Goal: Task Accomplishment & Management: Manage account settings

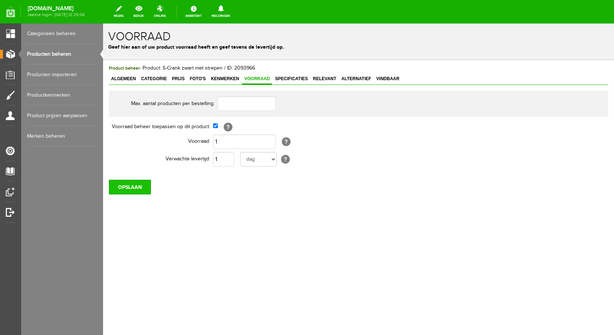
click at [138, 186] on input "OPSLAAN" at bounding box center [130, 187] width 42 height 15
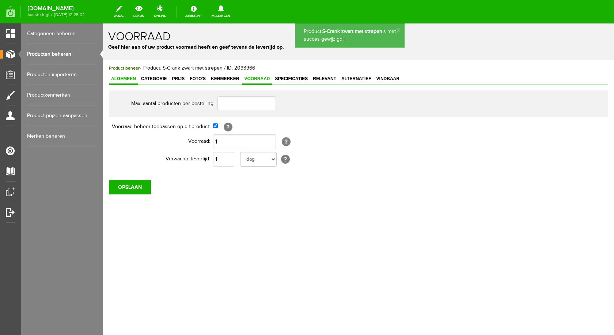
click at [129, 78] on span "Algemeen" at bounding box center [123, 78] width 29 height 5
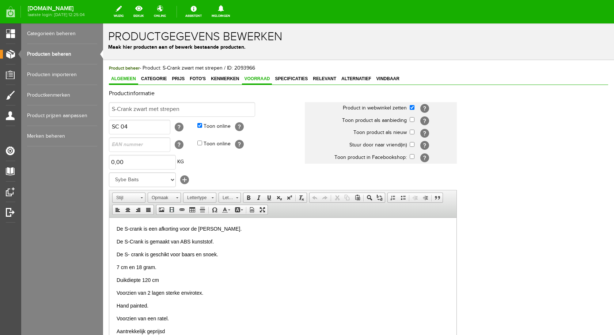
click at [258, 78] on span "Voorraad" at bounding box center [257, 78] width 30 height 5
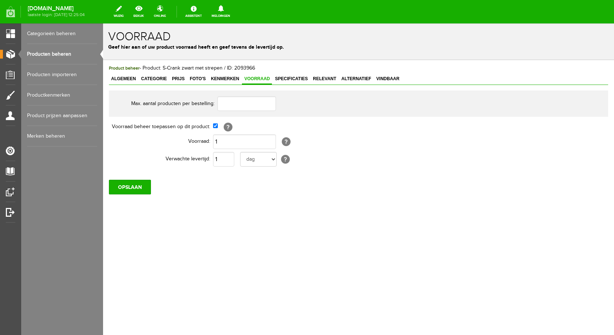
click at [67, 51] on link "Producten beheren" at bounding box center [62, 54] width 70 height 20
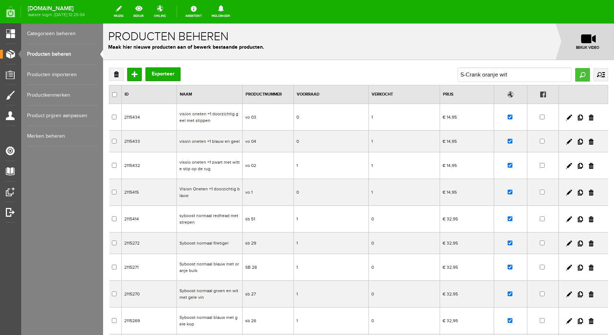
type input "S-Crank oranje wit"
click at [575, 72] on input "Zoeken" at bounding box center [582, 74] width 15 height 13
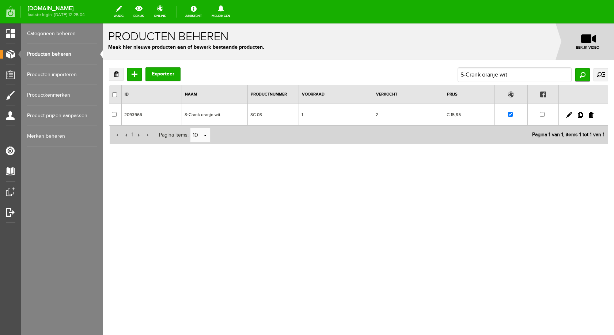
click at [201, 114] on td "S-Crank oranje wit" at bounding box center [215, 115] width 66 height 22
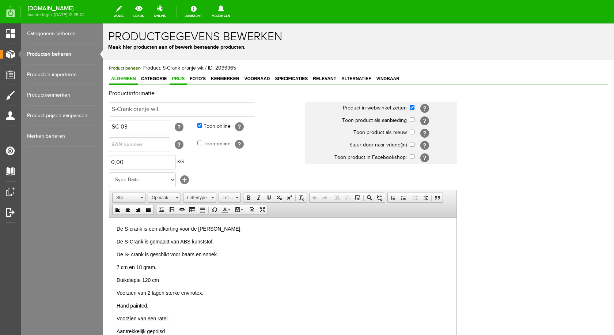
click at [179, 79] on span "Prijs" at bounding box center [178, 78] width 17 height 5
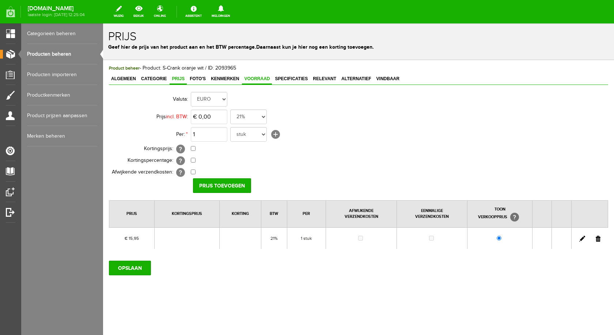
click at [254, 80] on span "Voorraad" at bounding box center [257, 78] width 30 height 5
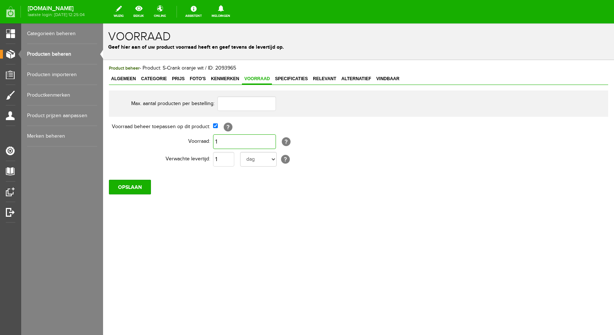
click at [227, 143] on input "1" at bounding box center [244, 141] width 63 height 15
type input "2"
click at [136, 188] on input "OPSLAAN" at bounding box center [130, 187] width 42 height 15
click at [131, 190] on input "OPSLAAN" at bounding box center [130, 187] width 42 height 15
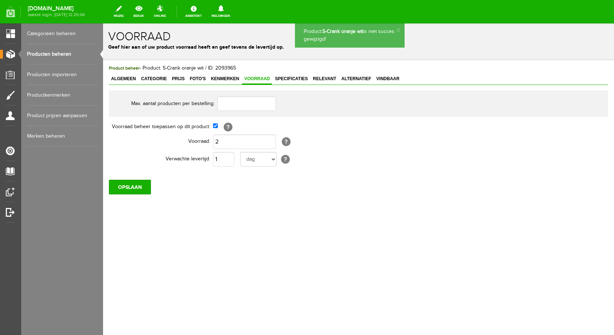
click at [57, 54] on link "Producten beheren" at bounding box center [62, 54] width 70 height 20
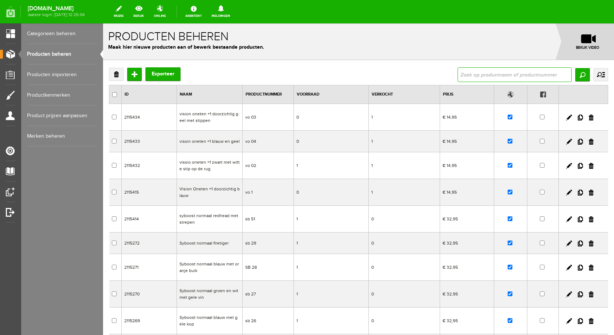
click at [524, 76] on input "text" at bounding box center [515, 74] width 114 height 15
type input "s-crank"
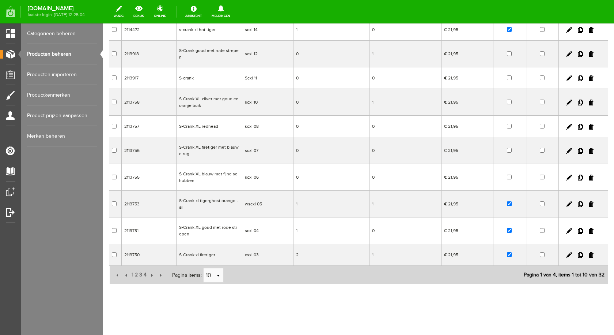
scroll to position [89, 0]
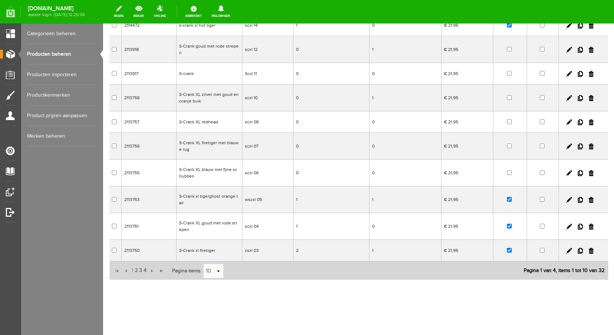
click at [219, 269] on link "select" at bounding box center [219, 271] width 6 height 14
click at [220, 261] on li "50" at bounding box center [213, 257] width 20 height 12
type input "50"
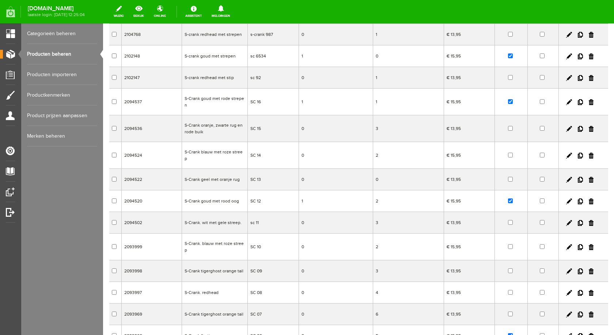
scroll to position [475, 0]
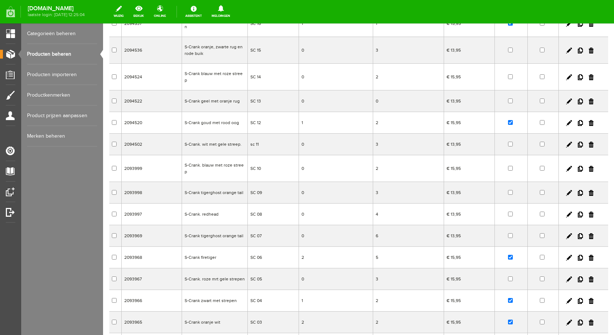
click at [219, 269] on td "S-Crank. roze mrt gele strepen" at bounding box center [215, 279] width 66 height 22
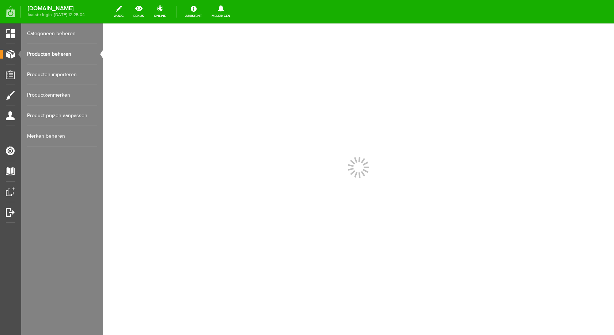
scroll to position [0, 0]
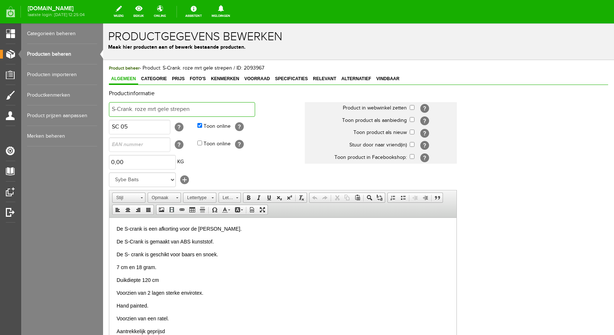
click at [194, 111] on input "S-Crank. roze mrt gele strepen" at bounding box center [182, 109] width 146 height 15
type input "S-Crank. goud en gee met zilveren strepen"
click at [413, 107] on input "checkbox" at bounding box center [412, 107] width 5 height 5
checkbox input "true"
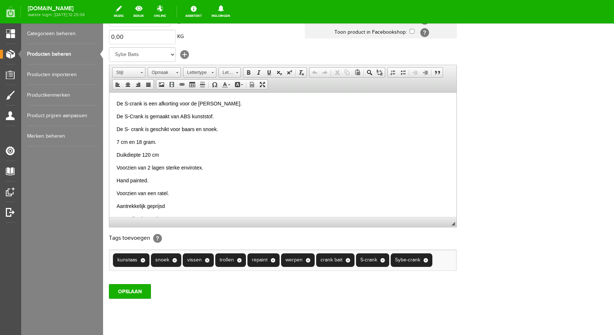
scroll to position [143, 0]
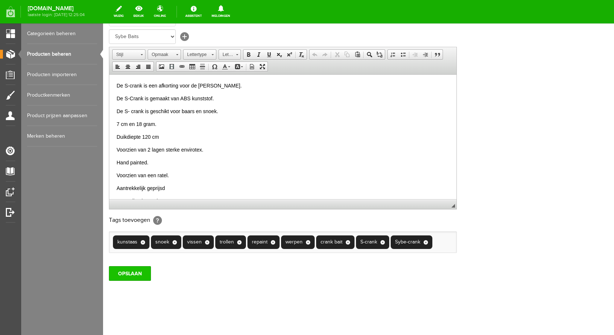
click at [141, 271] on input "OPSLAAN" at bounding box center [130, 273] width 42 height 15
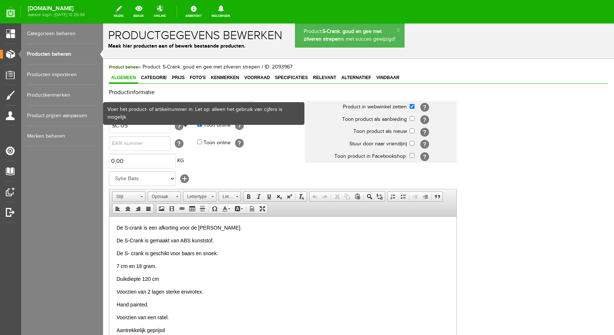
scroll to position [0, 0]
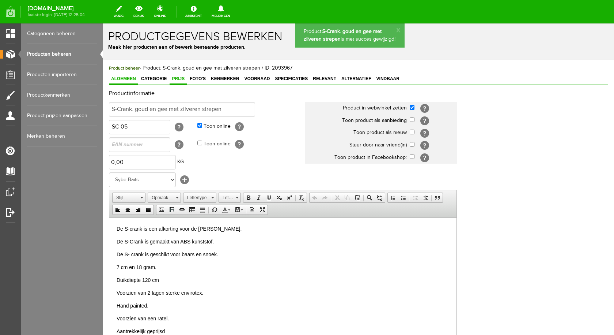
click at [175, 79] on span "Prijs" at bounding box center [178, 78] width 17 height 5
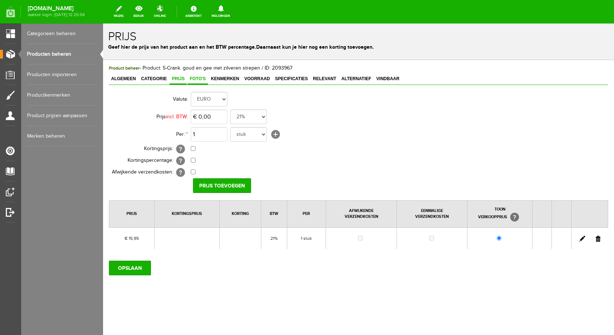
click at [194, 80] on span "Foto's" at bounding box center [198, 78] width 20 height 5
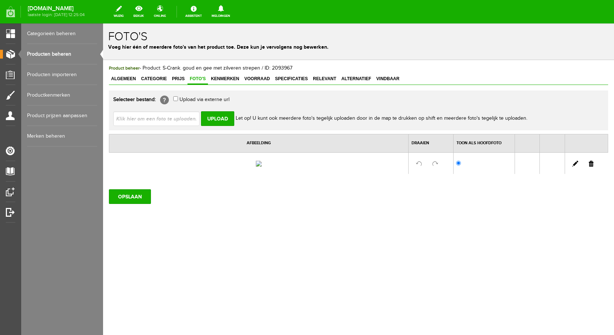
click at [174, 117] on input "file" at bounding box center [159, 118] width 92 height 14
type input "C:\fakepath\S-crank goud en geel met rood staartje.jpg"
type input "S-crank goud en geel met rood staartje.jpg"
click at [214, 117] on input "Upload" at bounding box center [217, 118] width 33 height 15
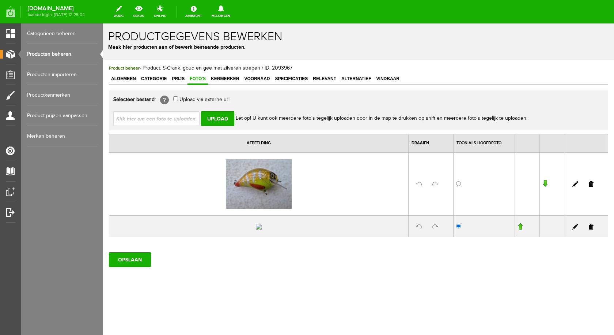
click at [589, 229] on link at bounding box center [591, 226] width 5 height 6
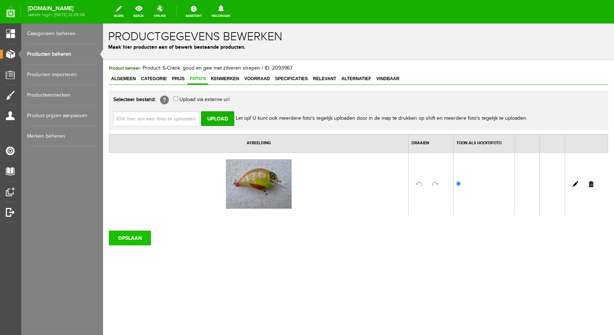
click at [137, 234] on input "OPSLAAN" at bounding box center [130, 237] width 42 height 15
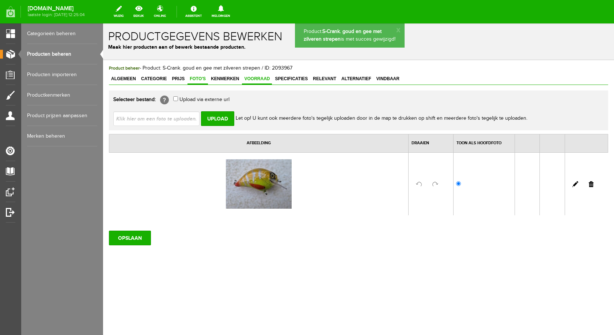
click at [248, 78] on span "Voorraad" at bounding box center [257, 78] width 30 height 5
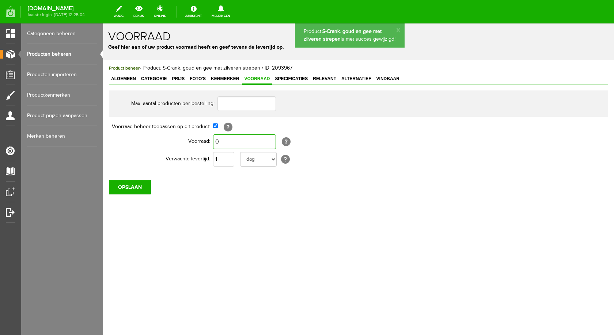
click at [240, 139] on input "0" at bounding box center [244, 141] width 63 height 15
type input "1"
click at [136, 185] on input "OPSLAAN" at bounding box center [130, 187] width 42 height 15
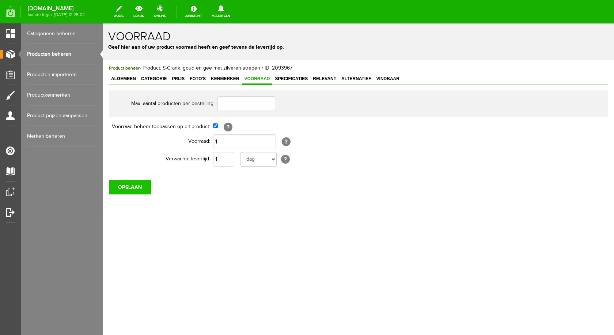
click at [141, 186] on input "OPSLAAN" at bounding box center [130, 187] width 42 height 15
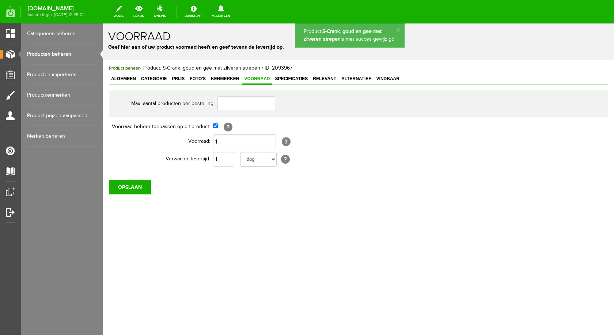
click at [54, 52] on link "Producten beheren" at bounding box center [62, 54] width 70 height 20
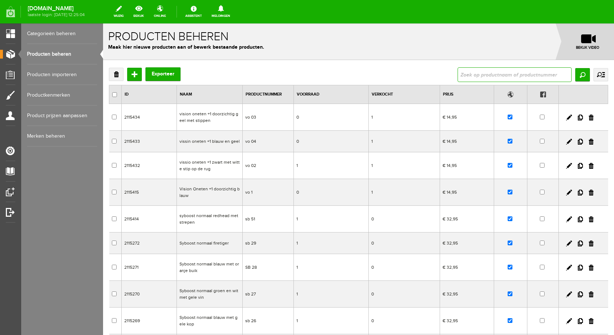
click at [499, 81] on input "text" at bounding box center [515, 74] width 114 height 15
click at [458, 73] on input "scrank" at bounding box center [515, 74] width 114 height 15
type input "s-crank"
click at [579, 76] on input "Zoeken" at bounding box center [582, 74] width 15 height 13
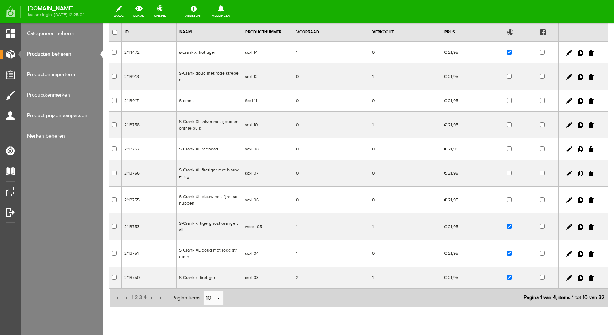
scroll to position [89, 0]
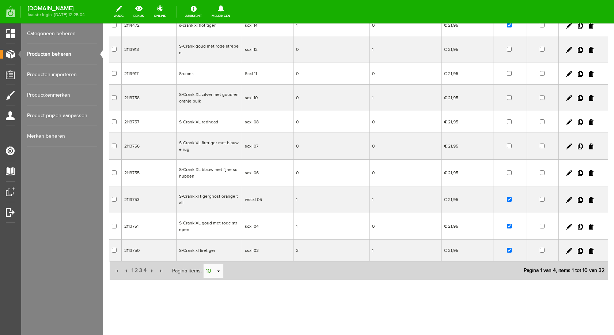
click at [216, 271] on link "select" at bounding box center [219, 271] width 6 height 14
click at [215, 259] on li "50" at bounding box center [213, 257] width 20 height 12
type input "50"
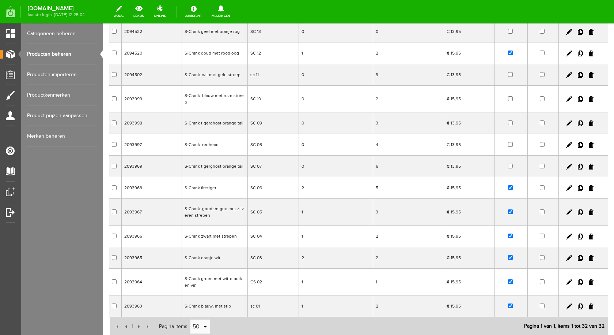
scroll to position [564, 0]
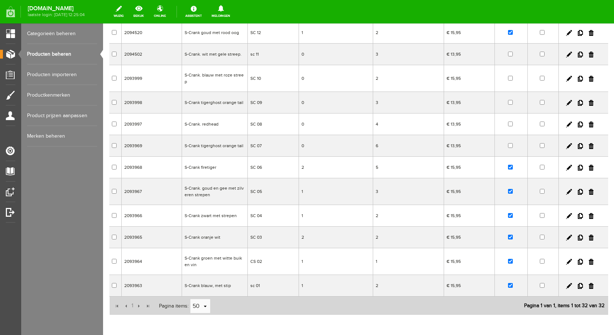
click at [200, 113] on td "S-Crank. redhead" at bounding box center [215, 124] width 66 height 22
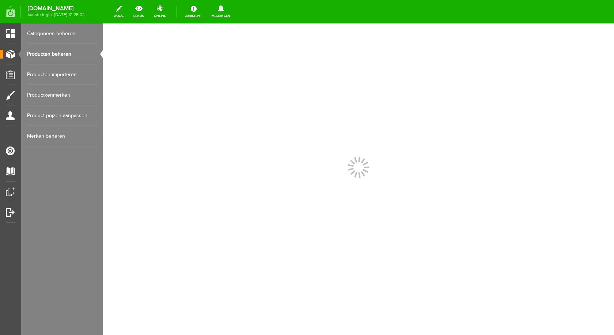
scroll to position [0, 0]
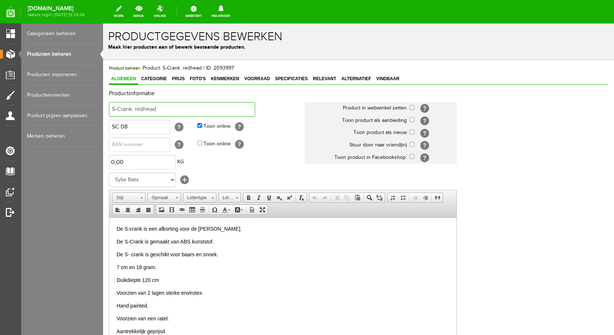
click at [171, 109] on input "S-Crank. redhead" at bounding box center [182, 109] width 146 height 15
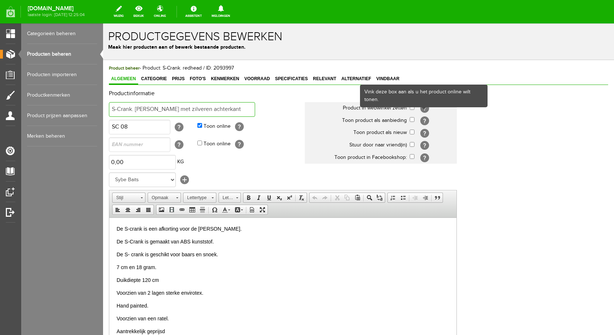
type input "S-Crank. [PERSON_NAME] met zilveren achterkant"
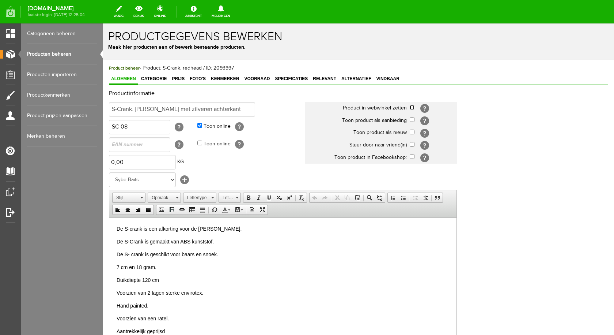
click at [413, 108] on input "checkbox" at bounding box center [412, 107] width 5 height 5
checkbox input "true"
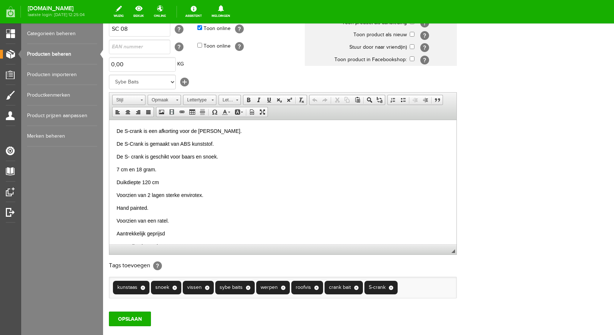
scroll to position [143, 0]
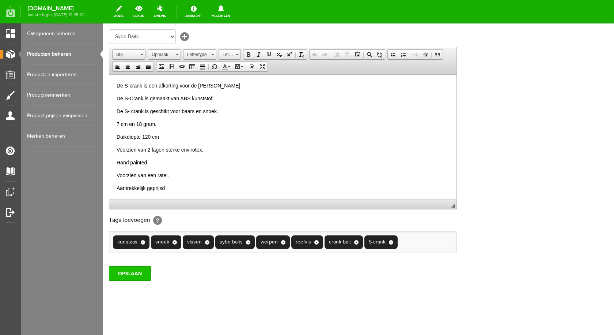
click at [135, 274] on input "OPSLAAN" at bounding box center [130, 273] width 42 height 15
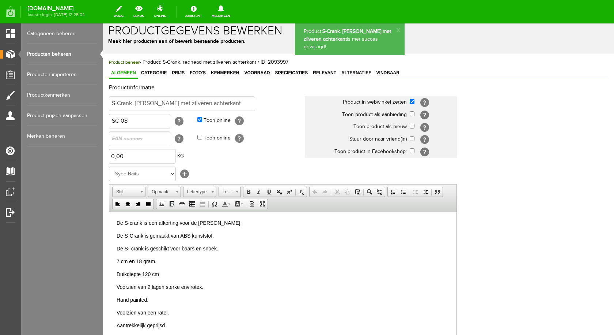
scroll to position [0, 0]
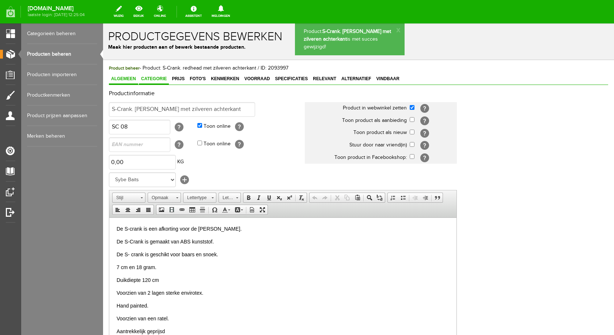
click at [157, 80] on span "Categorie" at bounding box center [154, 78] width 30 height 5
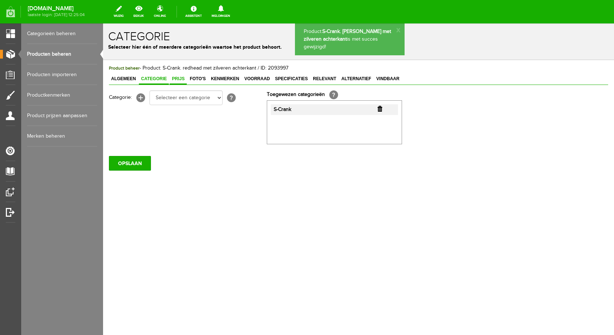
click at [181, 80] on span "Prijs" at bounding box center [178, 78] width 17 height 5
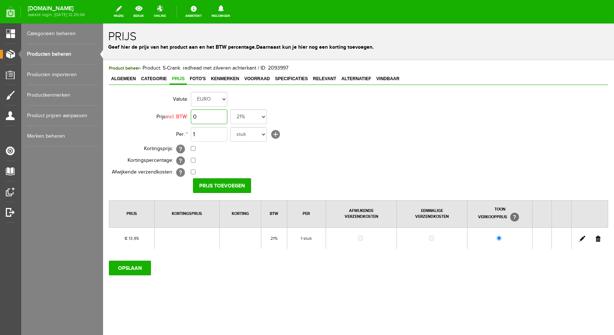
click at [220, 115] on input "0" at bounding box center [209, 116] width 37 height 15
type input "1"
type input "€ 15,95"
click at [226, 185] on input "Prijs toevoegen" at bounding box center [222, 185] width 58 height 15
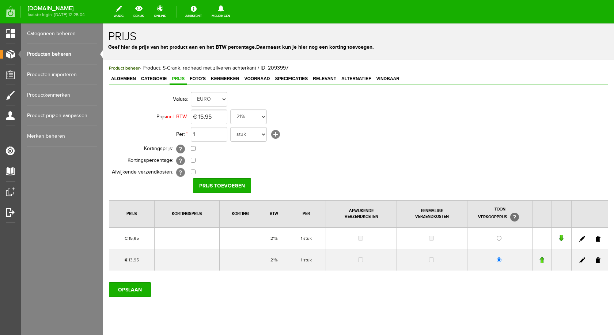
click at [596, 260] on link at bounding box center [598, 260] width 5 height 6
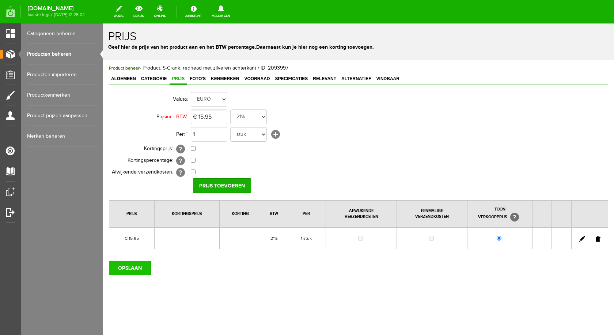
click at [137, 263] on input "OPSLAAN" at bounding box center [130, 267] width 42 height 15
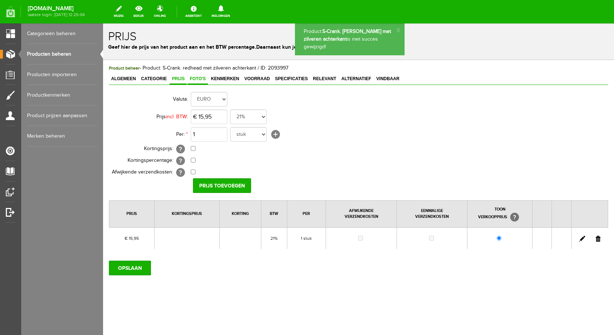
click at [195, 79] on span "Foto's" at bounding box center [198, 78] width 20 height 5
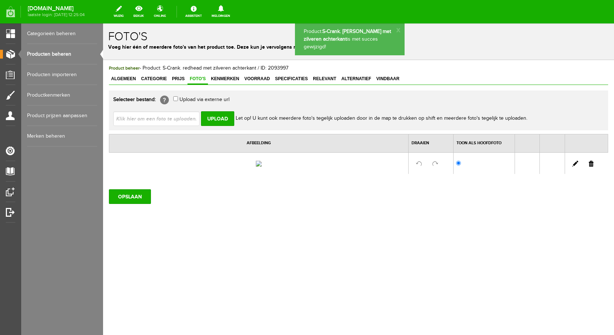
click at [170, 117] on input "file" at bounding box center [159, 118] width 92 height 14
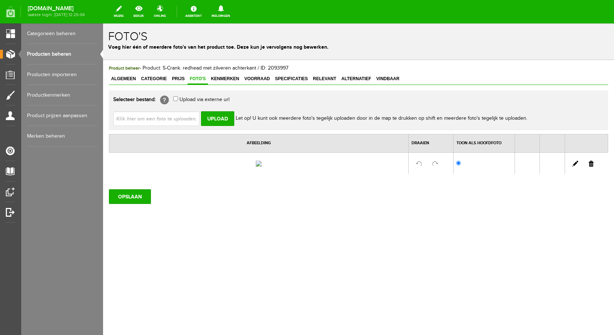
type input "C:\fakepath\S-crank zilver en rode kop.jpg"
type input "S-crank zilver en rode kop.jpg"
click at [224, 119] on input "Upload" at bounding box center [217, 118] width 33 height 15
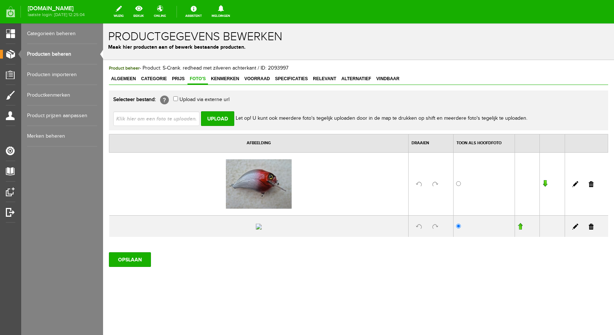
click at [589, 229] on link at bounding box center [591, 226] width 5 height 6
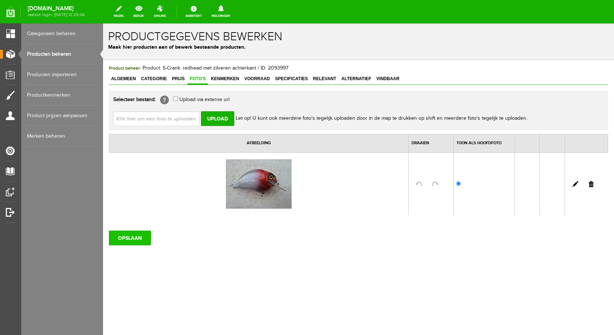
click at [133, 241] on input "OPSLAAN" at bounding box center [130, 237] width 42 height 15
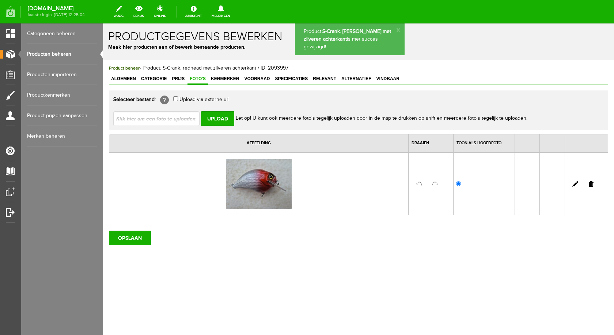
click at [258, 76] on span "Voorraad" at bounding box center [257, 78] width 30 height 5
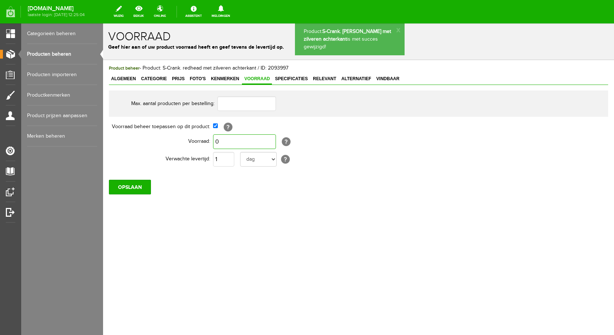
click at [226, 138] on input "0" at bounding box center [244, 141] width 63 height 15
type input "1"
click at [124, 186] on input "OPSLAAN" at bounding box center [130, 187] width 42 height 15
click at [181, 76] on span "Prijs" at bounding box center [178, 78] width 17 height 5
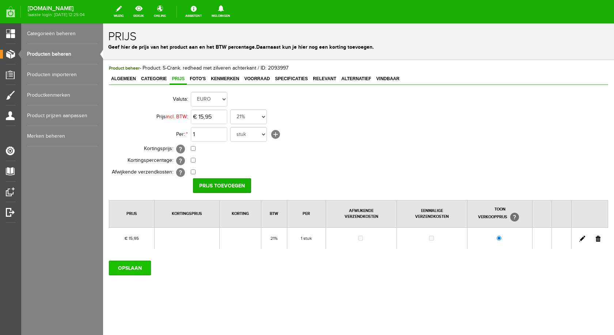
click at [128, 264] on input "OPSLAAN" at bounding box center [130, 267] width 42 height 15
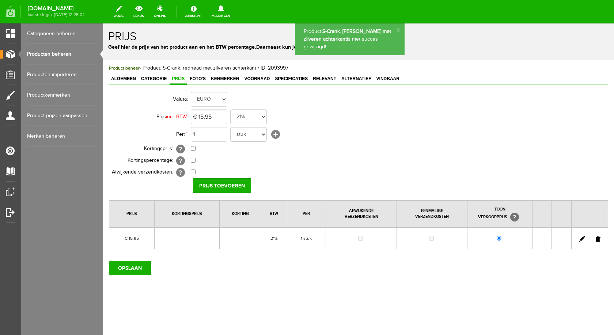
click at [52, 54] on link "Producten beheren" at bounding box center [62, 54] width 70 height 20
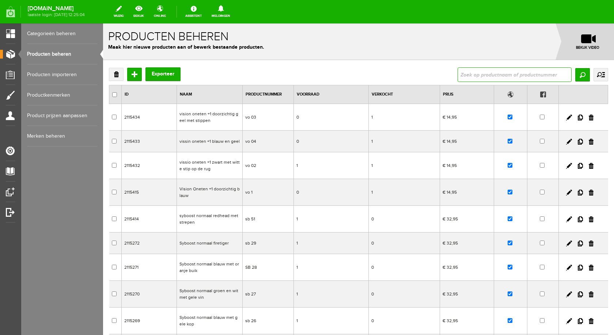
click at [477, 74] on input "text" at bounding box center [515, 74] width 114 height 15
type input "S-crank g"
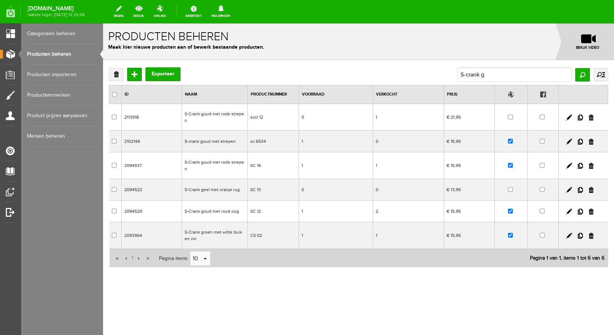
click at [222, 188] on td "S-Crank geel met oranje rug" at bounding box center [215, 190] width 66 height 22
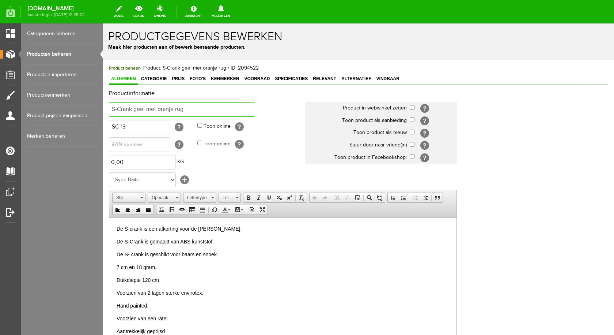
click at [186, 110] on input "S-Crank geel met oranje rug" at bounding box center [182, 109] width 146 height 15
type input "S-Crank geel met rode achterkant"
click at [413, 107] on input "checkbox" at bounding box center [412, 107] width 5 height 5
checkbox input "true"
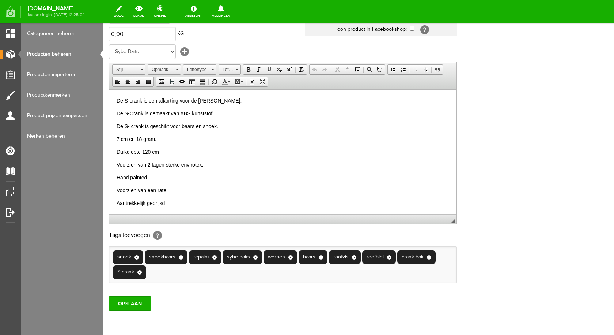
scroll to position [158, 0]
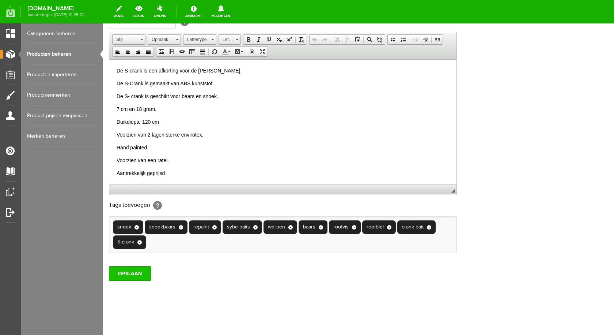
click at [140, 274] on input "OPSLAAN" at bounding box center [130, 273] width 42 height 15
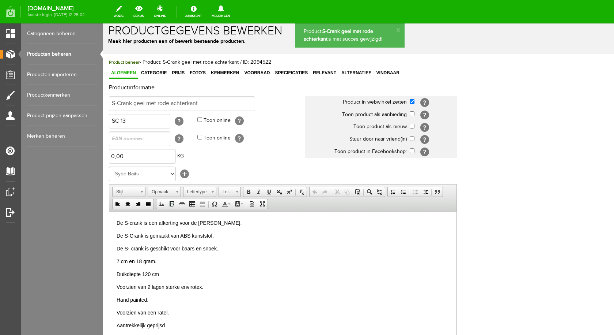
scroll to position [0, 0]
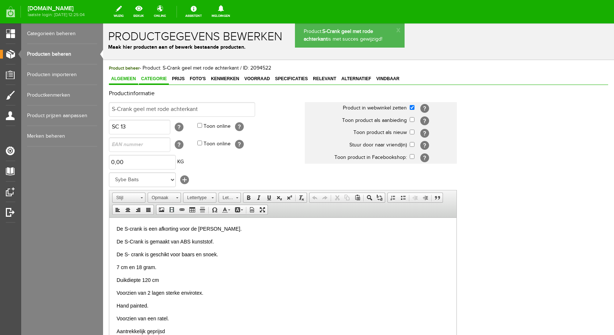
click at [157, 81] on span "Categorie" at bounding box center [154, 78] width 30 height 5
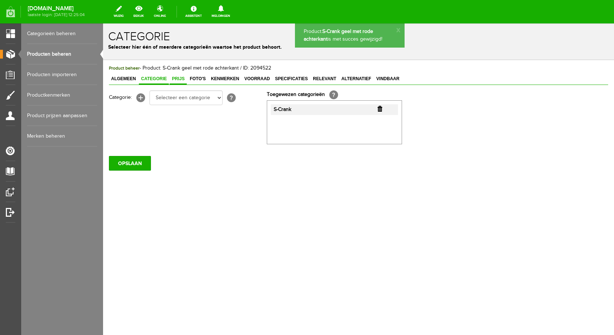
click at [178, 82] on link "Prijs" at bounding box center [178, 79] width 17 height 11
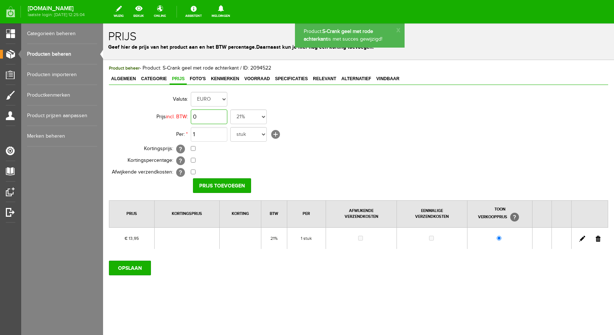
click at [210, 117] on input "0" at bounding box center [209, 116] width 37 height 15
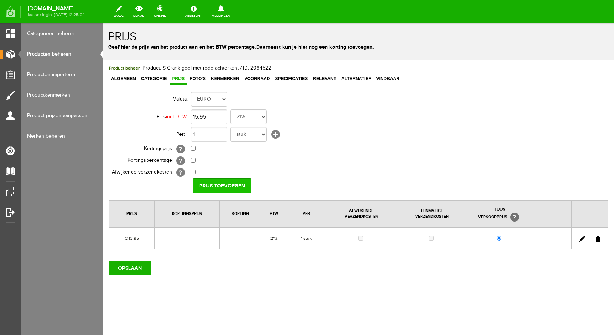
type input "€ 15,95"
click at [213, 188] on input "Prijs toevoegen" at bounding box center [222, 185] width 58 height 15
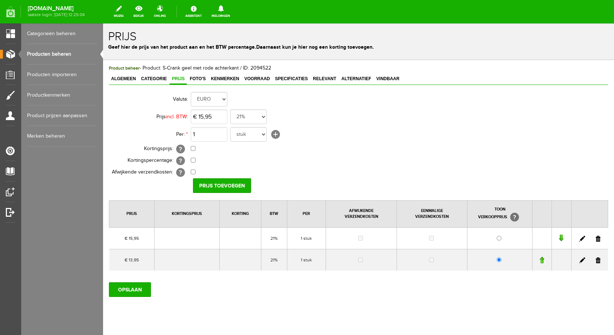
click at [596, 260] on link at bounding box center [598, 260] width 5 height 6
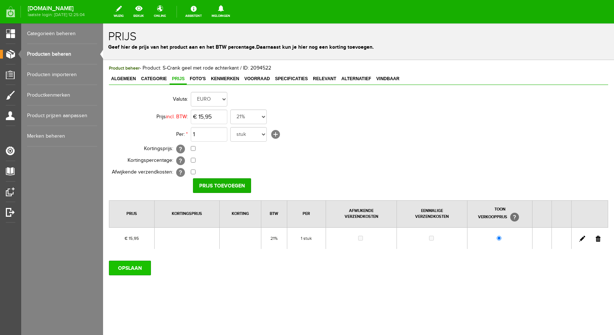
click at [137, 264] on input "OPSLAAN" at bounding box center [130, 267] width 42 height 15
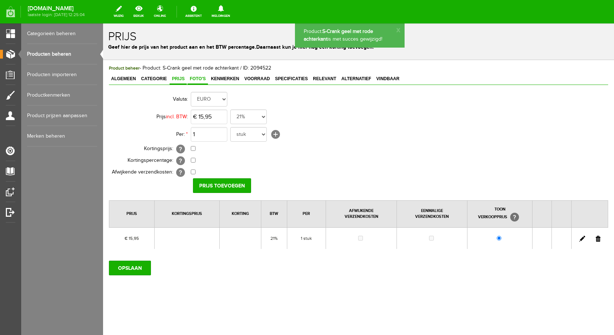
click at [196, 80] on span "Foto's" at bounding box center [198, 78] width 20 height 5
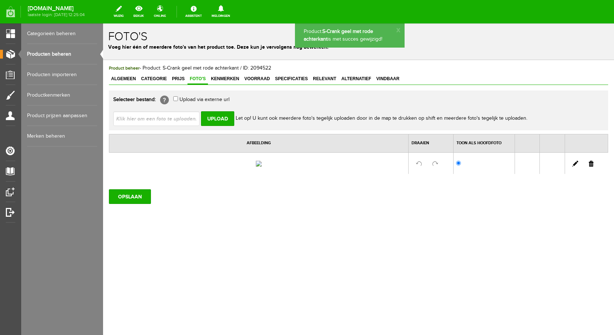
click at [172, 116] on input "file" at bounding box center [159, 118] width 92 height 14
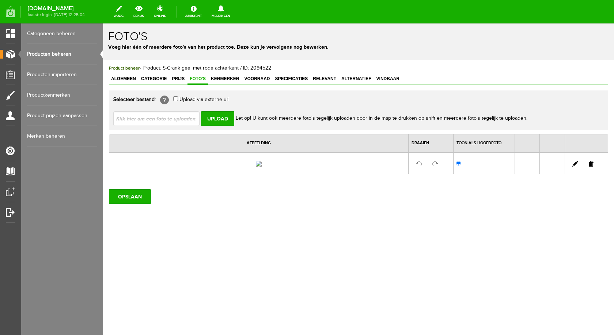
type input "C:\fakepath\S-crank geel met stip en rood staartje.jpg"
type input "S-crank geel met stip en rood staartje.jpg"
click at [222, 119] on input "Upload" at bounding box center [217, 118] width 33 height 15
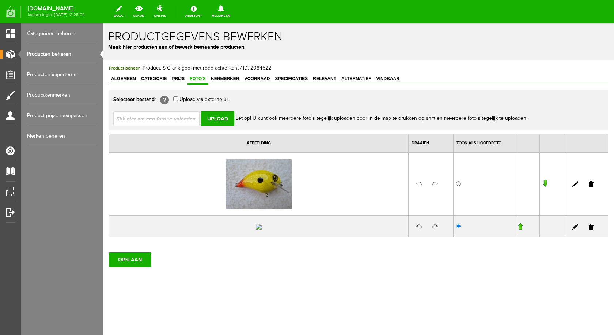
click at [589, 229] on link at bounding box center [591, 226] width 5 height 6
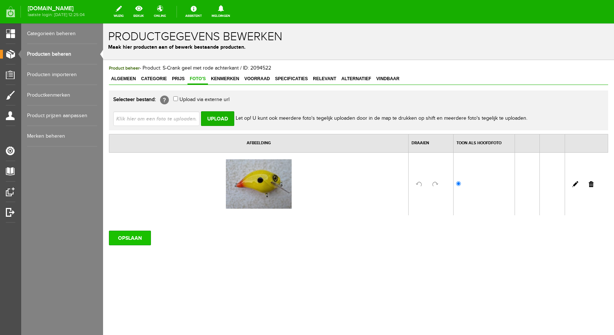
click at [116, 233] on input "OPSLAAN" at bounding box center [130, 237] width 42 height 15
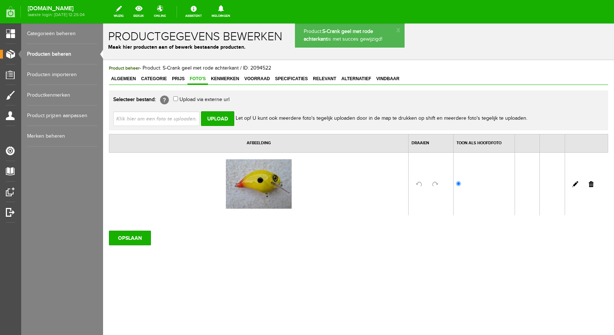
click at [257, 80] on span "Voorraad" at bounding box center [257, 78] width 30 height 5
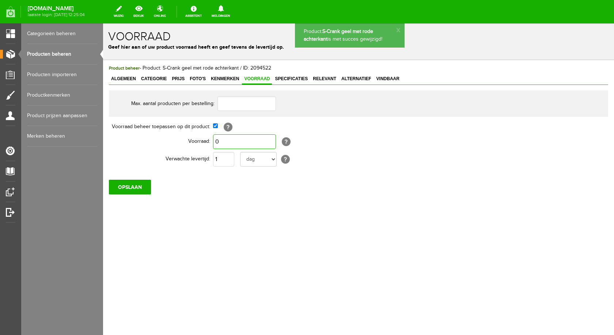
click at [225, 139] on input "0" at bounding box center [244, 141] width 63 height 15
type input "1"
click at [139, 184] on input "OPSLAAN" at bounding box center [130, 187] width 42 height 15
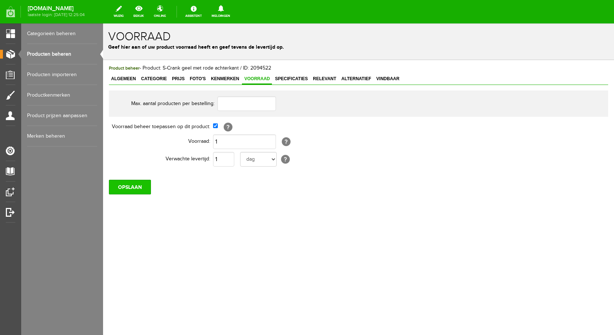
click at [135, 190] on input "OPSLAAN" at bounding box center [130, 187] width 42 height 15
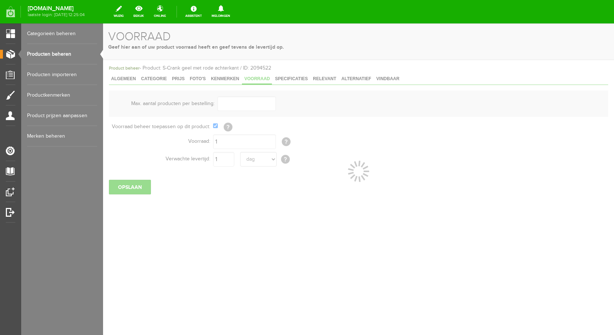
click at [56, 56] on link "Producten beheren" at bounding box center [62, 54] width 70 height 20
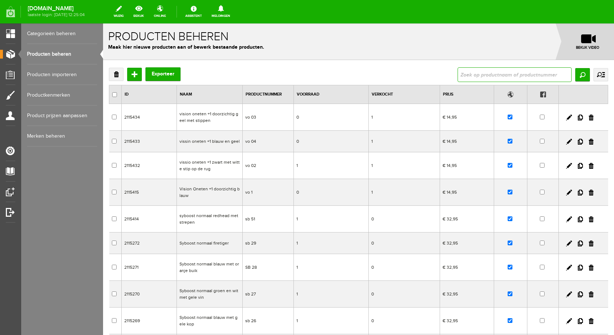
click at [493, 76] on input "text" at bounding box center [515, 74] width 114 height 15
type input "s-cr"
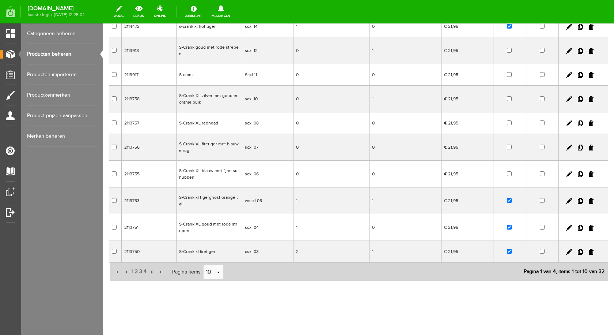
scroll to position [89, 0]
click at [219, 271] on link "select" at bounding box center [219, 271] width 6 height 14
click at [214, 257] on li "50" at bounding box center [213, 257] width 20 height 12
type input "50"
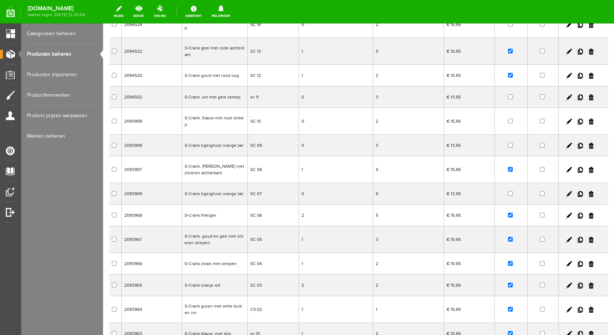
scroll to position [526, 0]
click at [223, 114] on td "S-Crank. blauw met roze streep" at bounding box center [215, 121] width 66 height 27
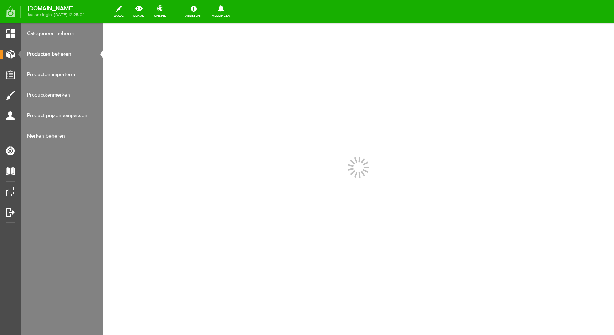
scroll to position [0, 0]
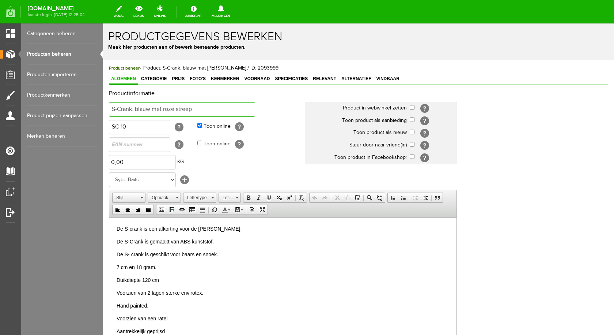
click at [194, 109] on input "S-Crank. blauw met roze streep" at bounding box center [182, 109] width 146 height 15
type input "S-Crank. blauw met geel en zilveren strepen"
click at [413, 107] on input "checkbox" at bounding box center [412, 107] width 5 height 5
checkbox input "true"
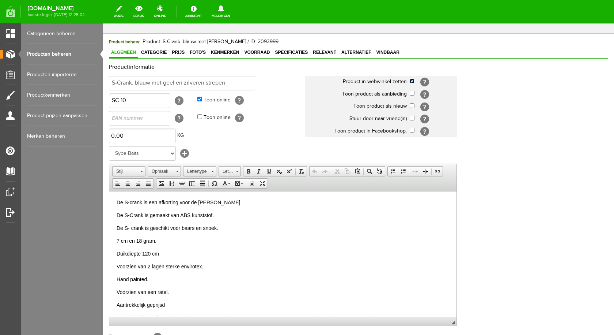
scroll to position [143, 0]
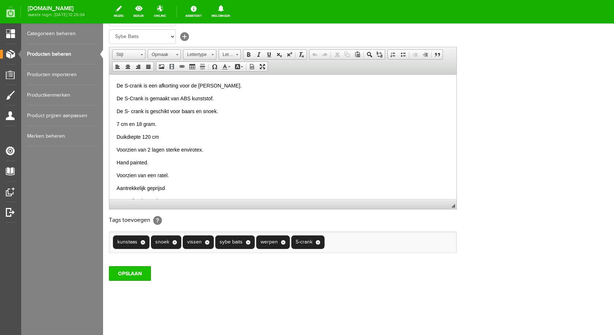
click at [138, 269] on input "OPSLAAN" at bounding box center [130, 273] width 42 height 15
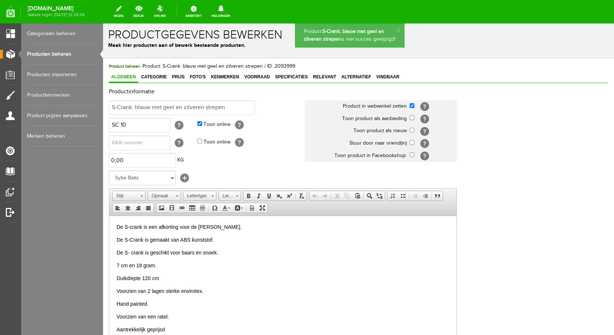
scroll to position [0, 0]
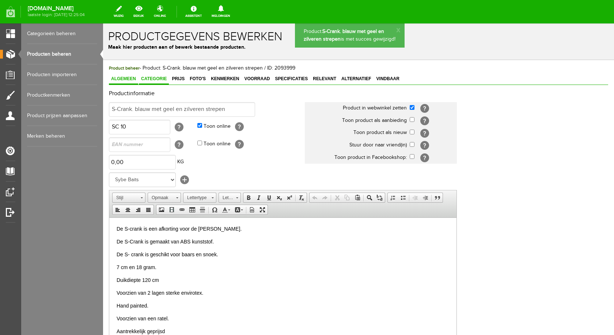
click at [155, 78] on span "Categorie" at bounding box center [154, 78] width 30 height 5
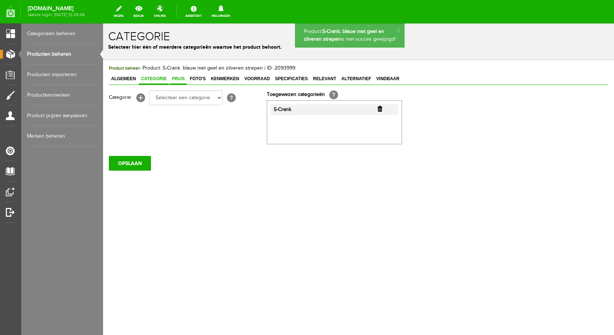
click at [175, 77] on span "Prijs" at bounding box center [178, 78] width 17 height 5
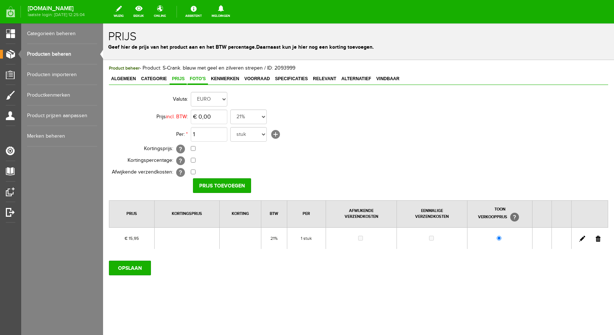
click at [197, 80] on span "Foto's" at bounding box center [198, 78] width 20 height 5
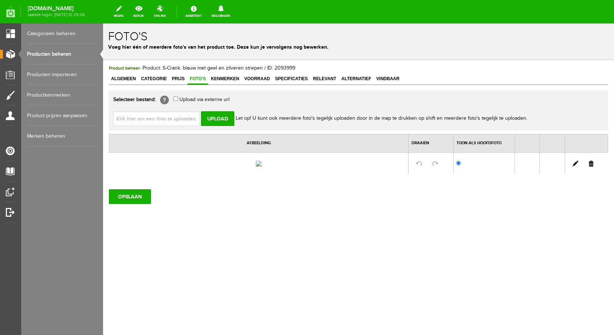
click at [174, 119] on input "file" at bounding box center [159, 118] width 92 height 14
type input "C:\fakepath\S- crank blauw en geel met zilveren strepen.jpg"
type input "S- crank blauw en geel met zilveren strepen.jpg"
click at [218, 117] on input "Upload" at bounding box center [217, 118] width 33 height 15
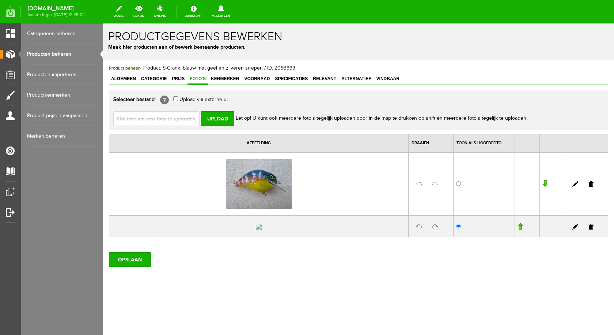
click at [589, 229] on link at bounding box center [591, 226] width 5 height 6
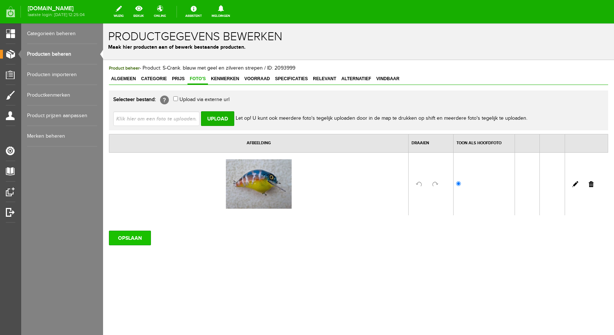
click at [130, 237] on input "OPSLAAN" at bounding box center [130, 237] width 42 height 15
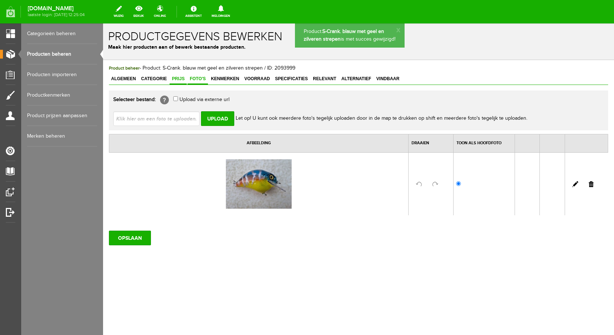
click at [174, 75] on link "Prijs" at bounding box center [178, 79] width 17 height 11
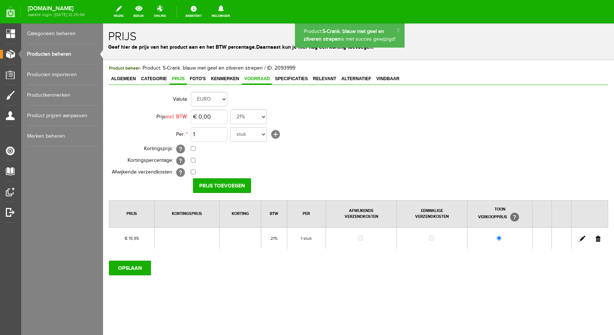
click at [246, 79] on span "Voorraad" at bounding box center [257, 78] width 30 height 5
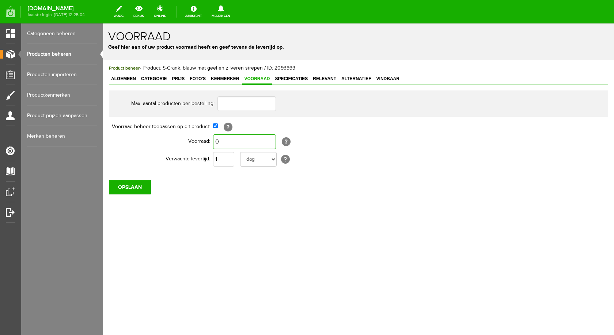
click at [232, 140] on input "0" at bounding box center [244, 141] width 63 height 15
type input "1"
click at [137, 184] on input "OPSLAAN" at bounding box center [130, 187] width 42 height 15
click at [127, 187] on input "OPSLAAN" at bounding box center [130, 187] width 42 height 15
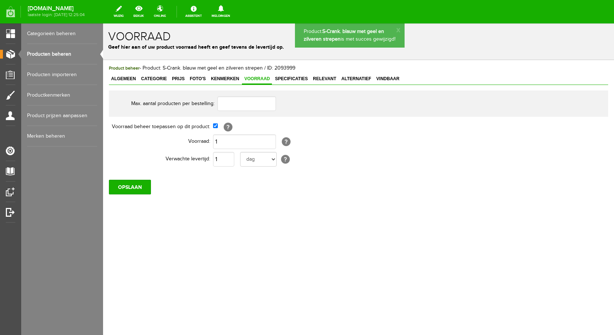
drag, startPoint x: 59, startPoint y: 51, endPoint x: 134, endPoint y: 73, distance: 78.5
click at [59, 52] on link "Producten beheren" at bounding box center [62, 54] width 70 height 20
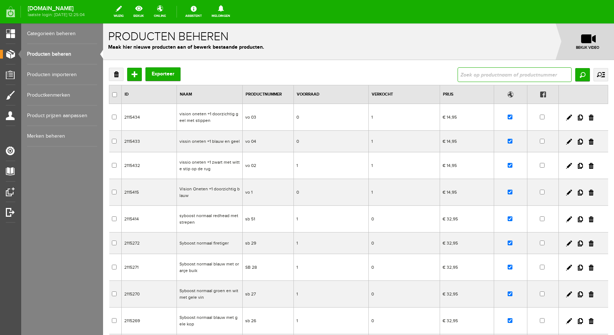
click at [480, 76] on input "text" at bounding box center [515, 74] width 114 height 15
type input "S-crank"
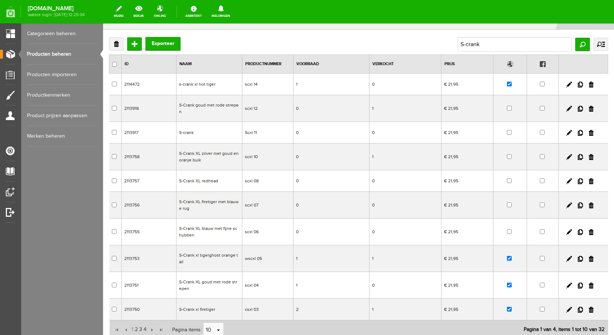
scroll to position [89, 0]
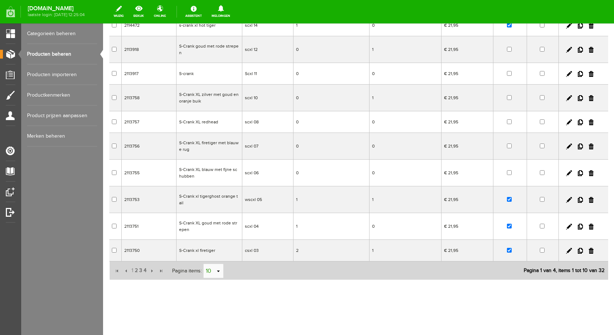
click at [216, 270] on link "select" at bounding box center [219, 271] width 6 height 14
click at [213, 258] on li "50" at bounding box center [213, 257] width 20 height 12
type input "50"
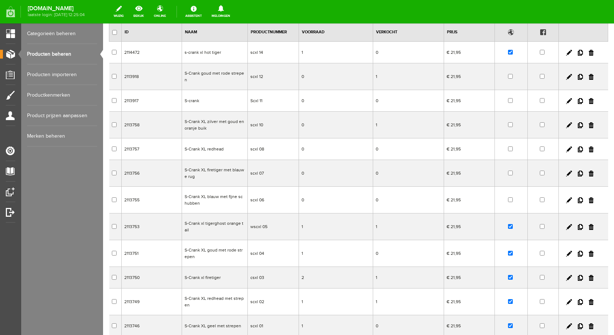
scroll to position [0, 0]
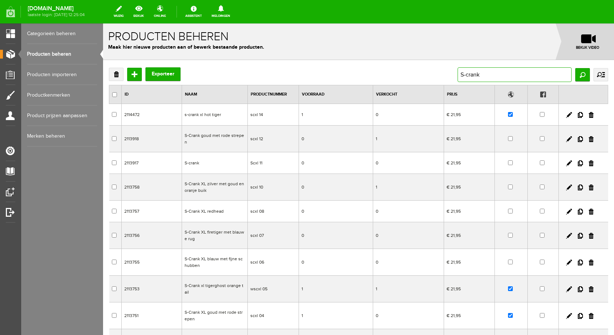
click at [480, 77] on input "S-crank" at bounding box center [515, 74] width 114 height 15
type input "S-crank c"
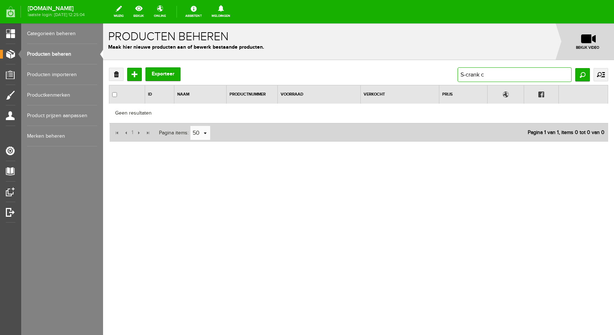
click at [488, 77] on input "S-crank c" at bounding box center [515, 74] width 114 height 15
type input "S-crank"
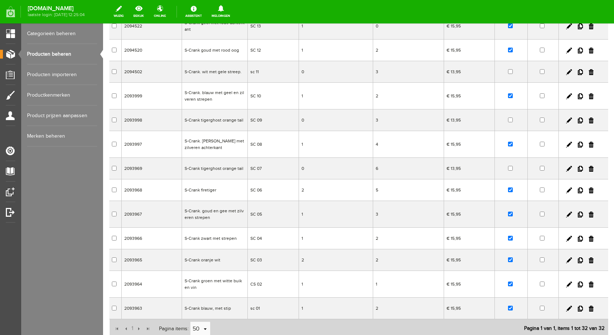
scroll to position [532, 0]
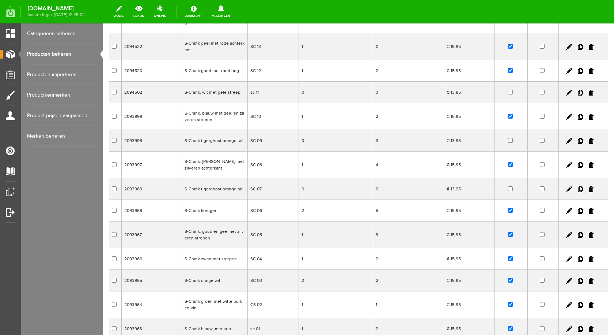
click at [206, 134] on td "S-Crank tigerghost orange tail" at bounding box center [215, 141] width 66 height 22
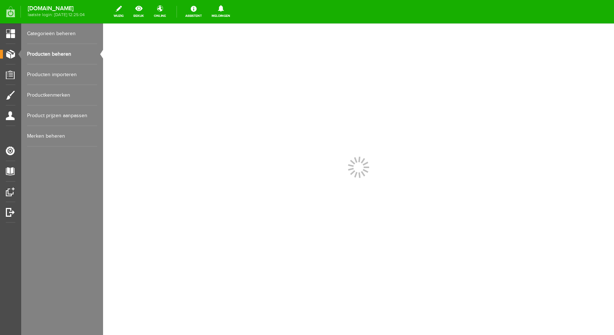
scroll to position [0, 0]
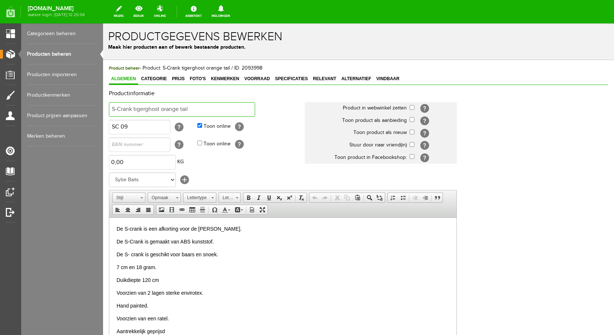
click at [196, 110] on input "S-Crank tigerghost orange tail" at bounding box center [182, 109] width 146 height 15
type input "S-Crank clear chartreuse"
click at [412, 108] on input "checkbox" at bounding box center [412, 107] width 5 height 5
checkbox input "true"
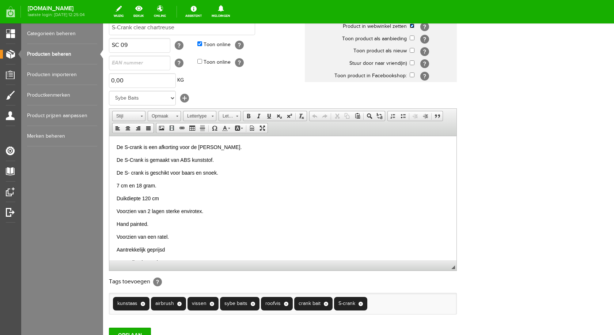
scroll to position [143, 0]
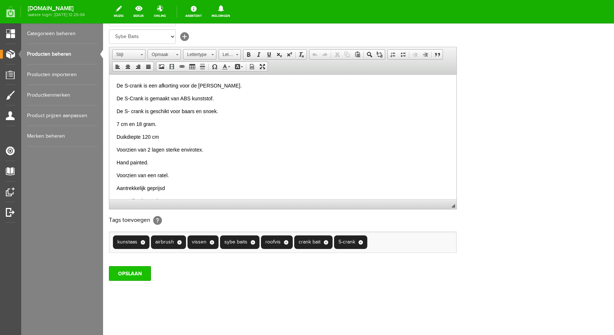
click at [137, 275] on input "OPSLAAN" at bounding box center [130, 273] width 42 height 15
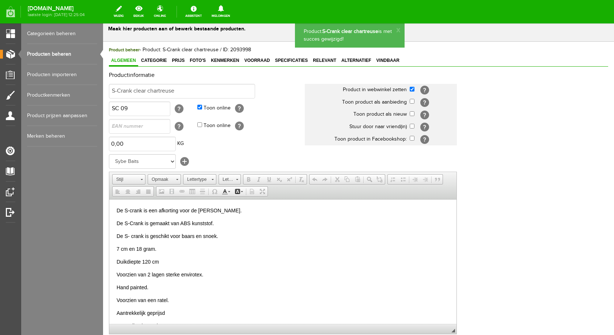
scroll to position [0, 0]
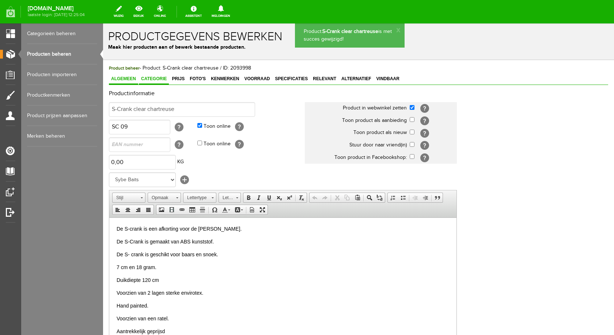
click at [165, 79] on span "Categorie" at bounding box center [154, 78] width 30 height 5
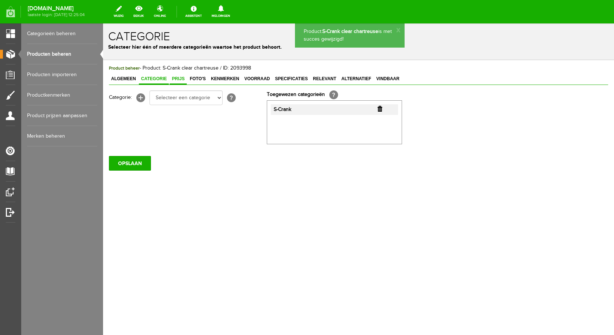
click at [177, 78] on span "Prijs" at bounding box center [178, 78] width 17 height 5
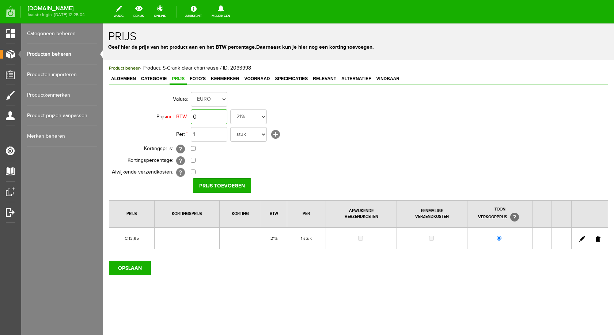
click at [220, 116] on input "0" at bounding box center [209, 116] width 37 height 15
type input "€ 15,95"
click at [204, 186] on input "Prijs toevoegen" at bounding box center [222, 185] width 58 height 15
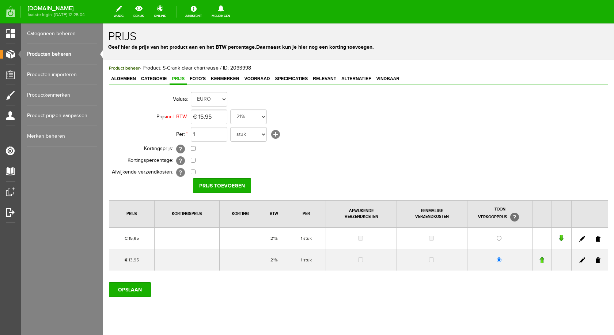
click at [596, 260] on link at bounding box center [598, 260] width 5 height 6
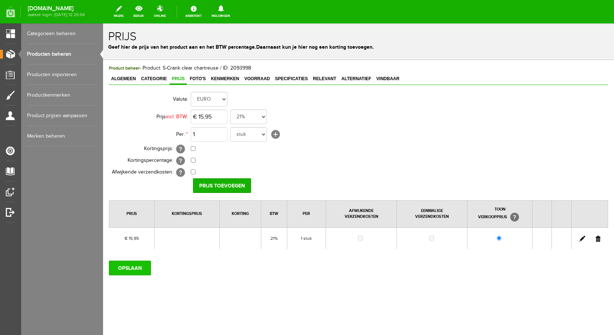
click at [128, 268] on input "OPSLAAN" at bounding box center [130, 267] width 42 height 15
click at [140, 266] on input "OPSLAAN" at bounding box center [130, 267] width 42 height 15
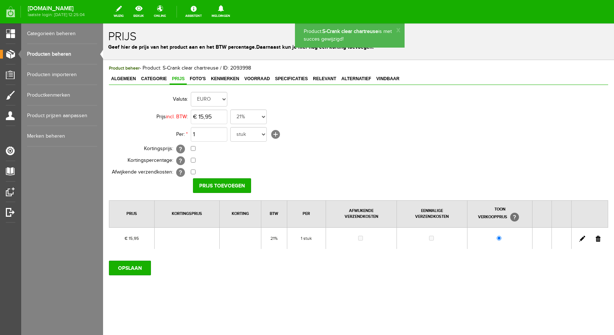
click at [196, 76] on span "Foto's" at bounding box center [198, 78] width 20 height 5
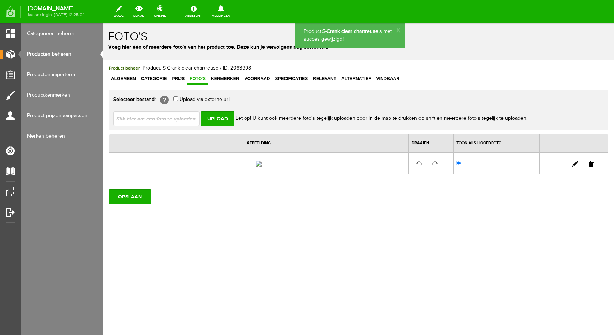
click at [170, 117] on input "file" at bounding box center [159, 118] width 92 height 14
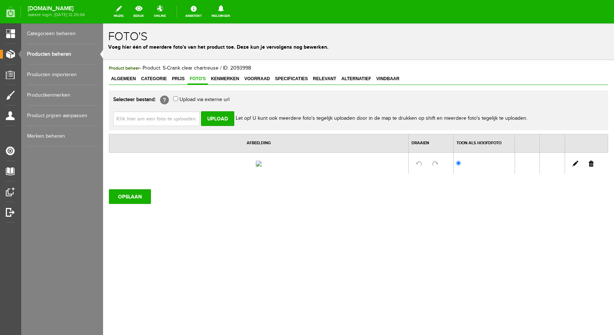
type input "C:\fakepath\S-crank clear chartreuse.jpg"
type input "S-crank clear chartreuse.jpg"
click at [214, 116] on input "Upload" at bounding box center [217, 118] width 33 height 15
click at [219, 120] on input "Upload" at bounding box center [217, 118] width 33 height 15
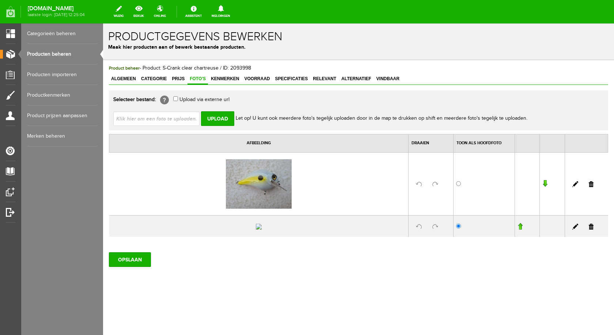
click at [589, 229] on link at bounding box center [591, 226] width 5 height 6
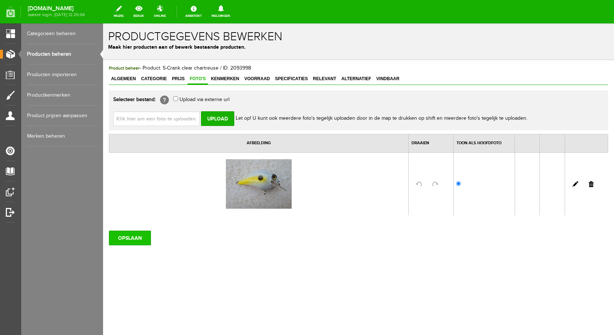
click at [138, 236] on input "OPSLAAN" at bounding box center [130, 237] width 42 height 15
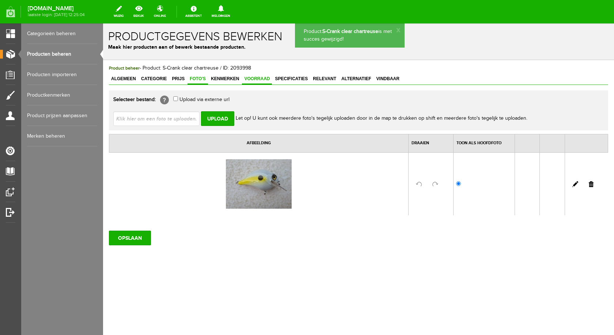
click at [255, 78] on span "Voorraad" at bounding box center [257, 78] width 30 height 5
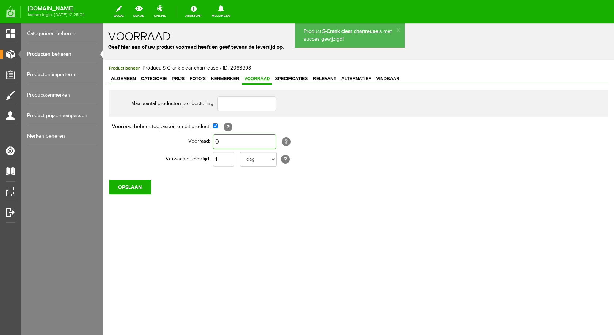
click at [235, 143] on input "0" at bounding box center [244, 141] width 63 height 15
type input "1"
click at [133, 188] on input "OPSLAAN" at bounding box center [130, 187] width 42 height 15
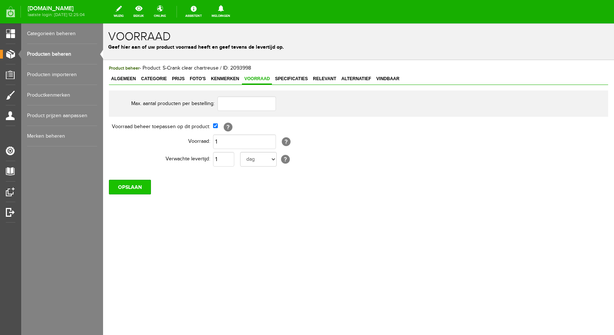
click at [121, 188] on input "OPSLAAN" at bounding box center [130, 187] width 42 height 15
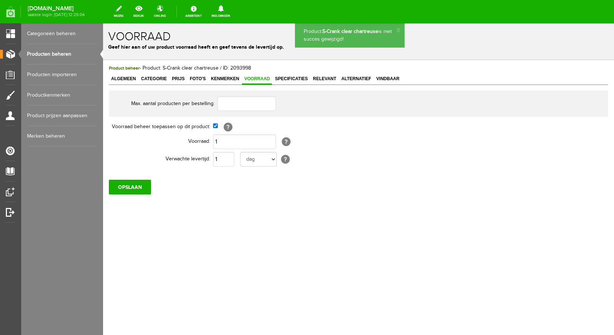
click at [46, 53] on link "Producten beheren" at bounding box center [62, 54] width 70 height 20
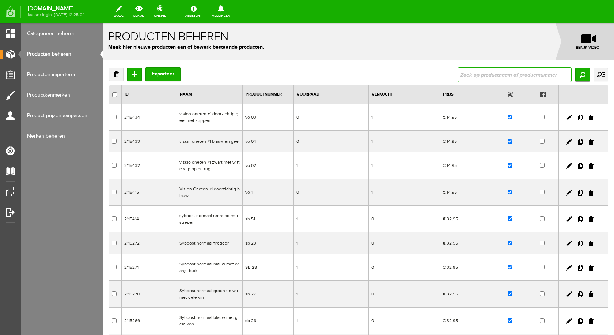
click at [492, 75] on input "text" at bounding box center [515, 74] width 114 height 15
type input "S-crank"
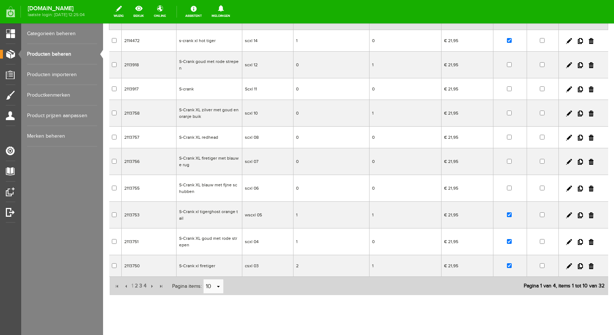
scroll to position [89, 0]
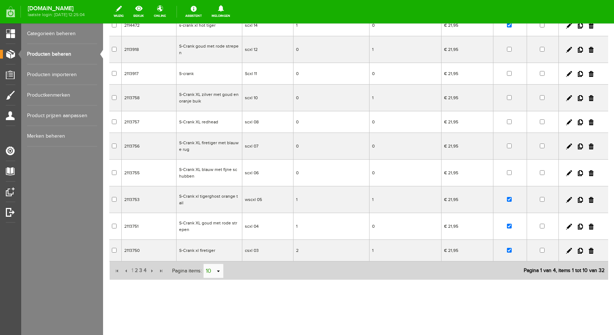
click at [217, 271] on link "select" at bounding box center [219, 271] width 6 height 14
click at [214, 258] on li "50" at bounding box center [213, 257] width 20 height 12
type input "50"
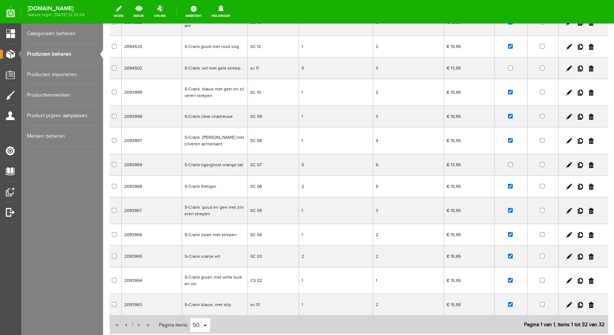
scroll to position [455, 0]
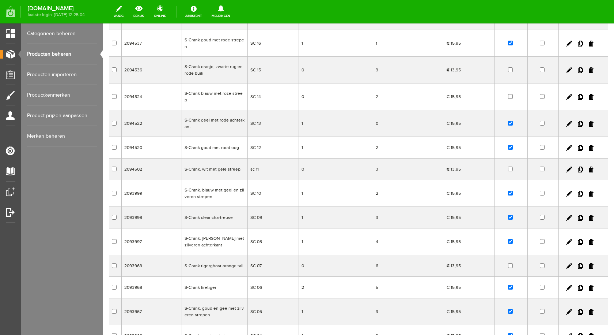
click at [212, 92] on td "S-Crank blauw met roze streep" at bounding box center [215, 96] width 66 height 27
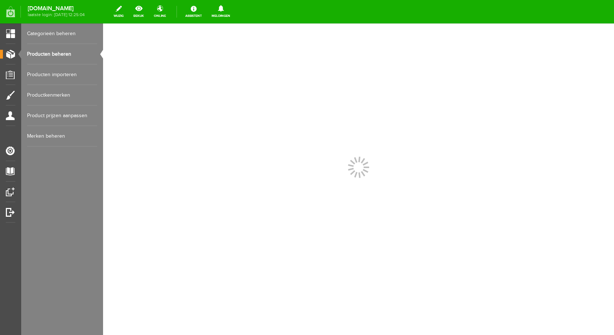
scroll to position [0, 0]
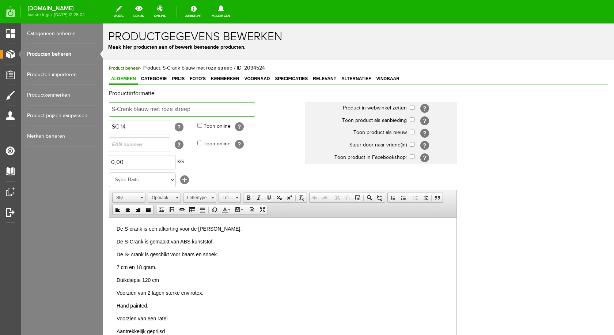
click at [206, 111] on input "S-Crank blauw met roze streep" at bounding box center [182, 109] width 146 height 15
type input "S-Crank goud en zilver met zwarte stip"
click at [411, 107] on input "checkbox" at bounding box center [412, 107] width 5 height 5
checkbox input "true"
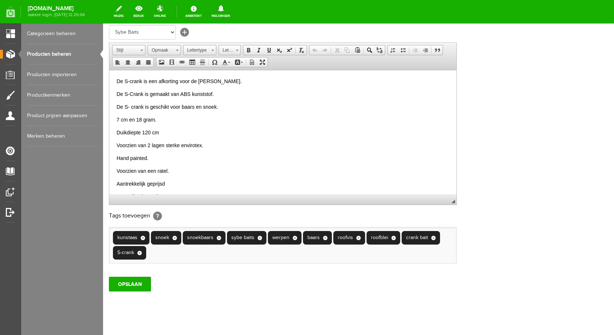
scroll to position [158, 0]
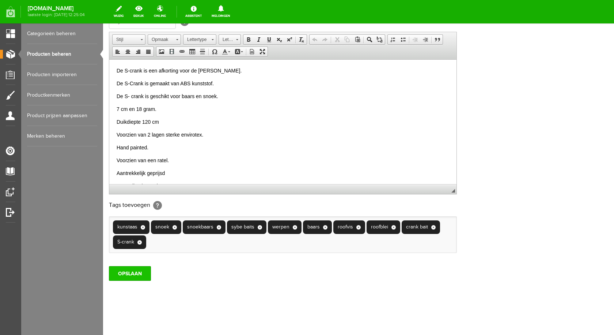
click at [143, 270] on input "OPSLAAN" at bounding box center [130, 273] width 42 height 15
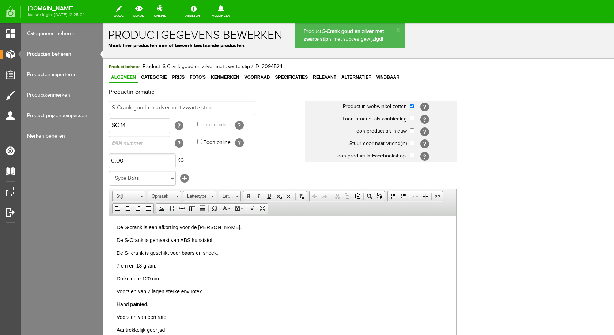
scroll to position [0, 0]
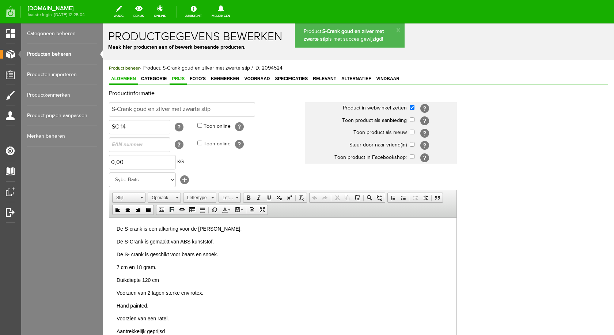
click at [183, 76] on link "Prijs" at bounding box center [178, 79] width 17 height 11
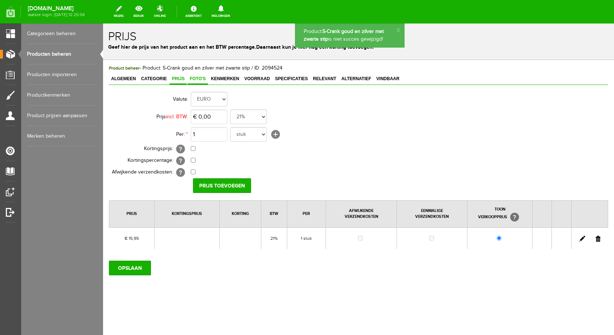
click at [197, 80] on span "Foto's" at bounding box center [198, 78] width 20 height 5
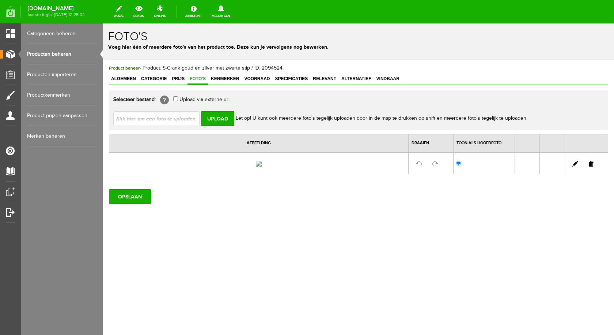
click at [174, 117] on input "file" at bounding box center [159, 118] width 92 height 14
type input "C:\fakepath\S-crank gold.jpg"
type input "S-crank gold.jpg"
click at [219, 120] on input "Upload" at bounding box center [217, 118] width 33 height 15
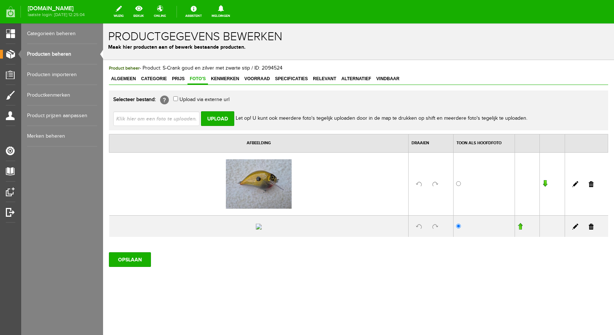
click at [589, 229] on link at bounding box center [591, 226] width 5 height 6
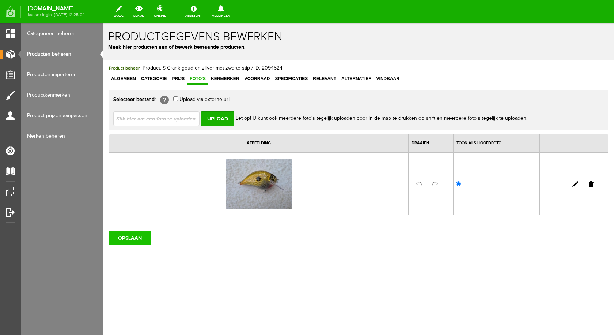
click at [138, 235] on input "OPSLAAN" at bounding box center [130, 237] width 42 height 15
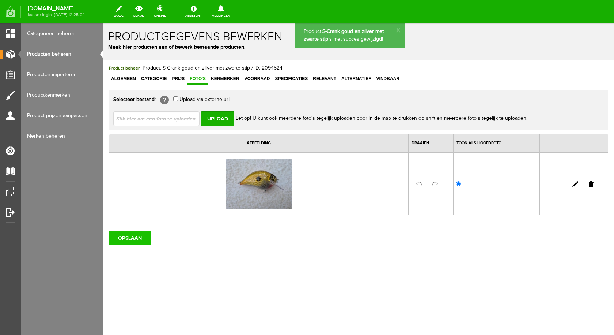
click at [126, 235] on input "OPSLAAN" at bounding box center [130, 237] width 42 height 15
click at [250, 79] on span "Voorraad" at bounding box center [257, 78] width 30 height 5
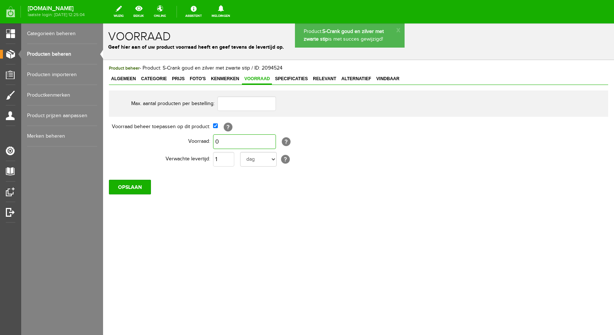
click at [234, 140] on input "0" at bounding box center [244, 141] width 63 height 15
type input "1"
click at [124, 188] on input "OPSLAAN" at bounding box center [130, 187] width 42 height 15
